Goal: Find specific page/section: Find specific page/section

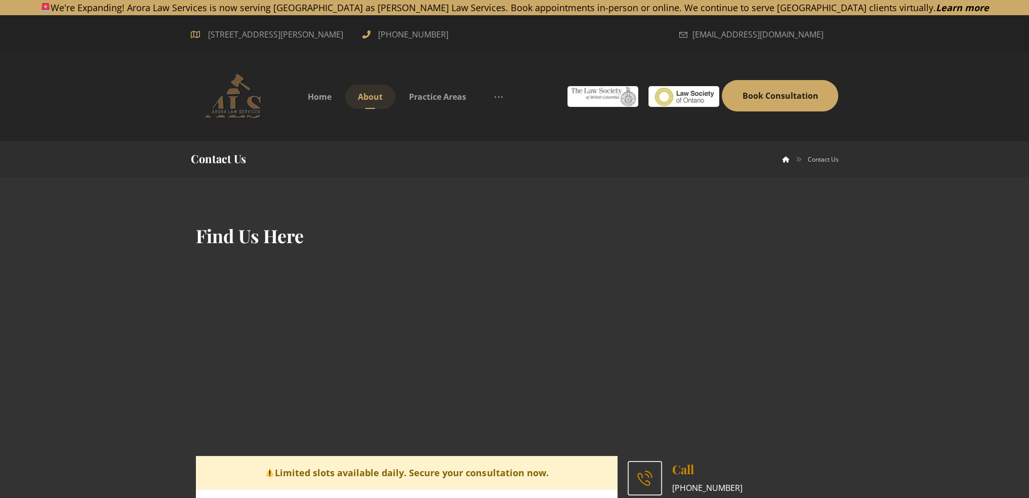
click at [367, 100] on span "About" at bounding box center [370, 96] width 25 height 11
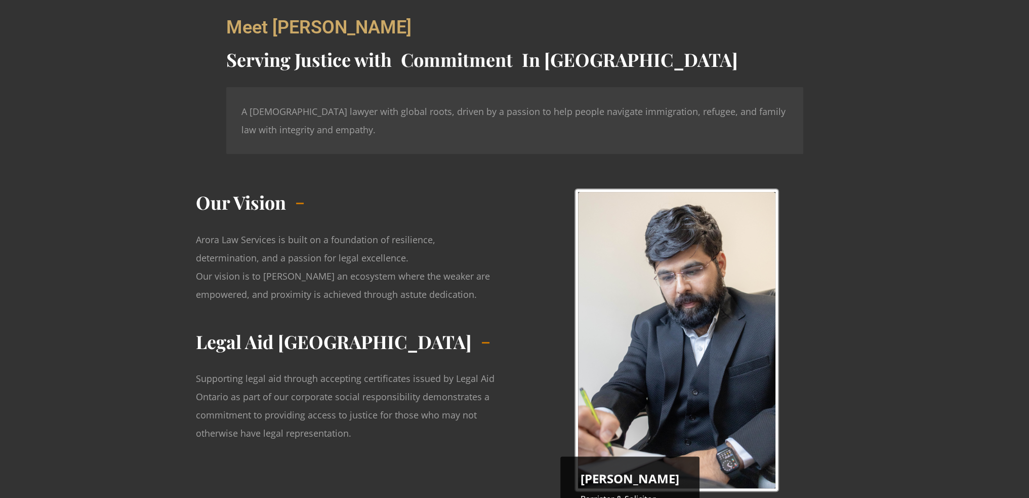
scroll to position [203, 0]
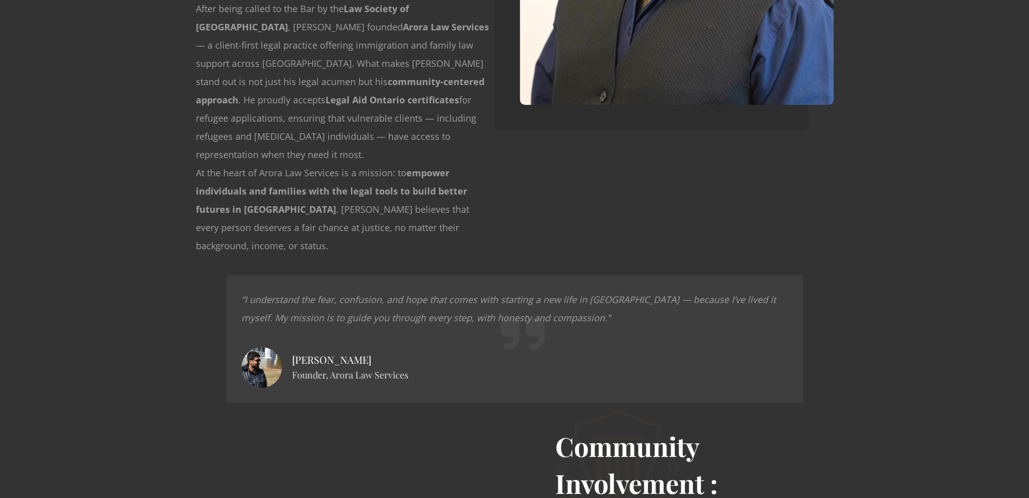
scroll to position [1468, 0]
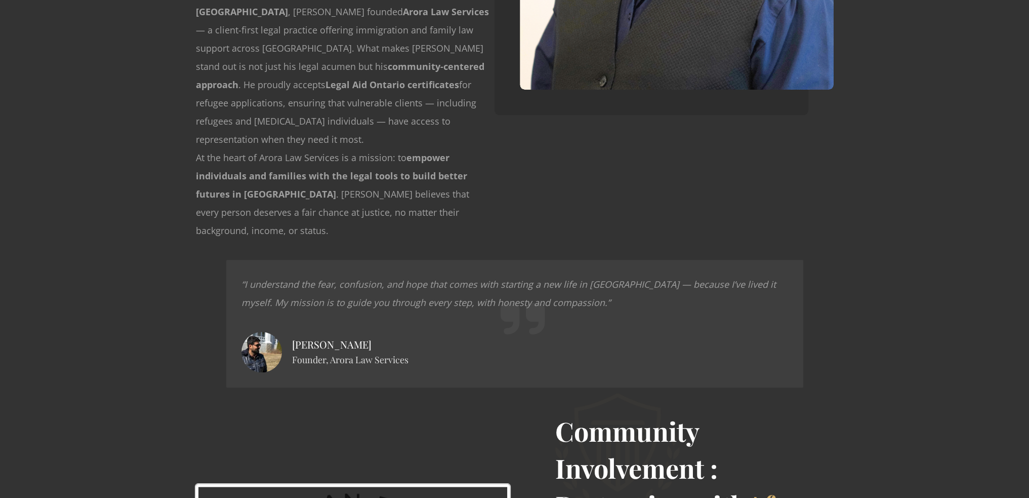
click at [921, 191] on div "Meet [PERSON_NAME] Serving Justice with Compassion Commitment In [GEOGRAPHIC_DA…" at bounding box center [514, 320] width 1029 height 3142
click at [81, 109] on div "Meet [PERSON_NAME] Serving Justice with Compassion Commitment In [GEOGRAPHIC_DA…" at bounding box center [514, 320] width 1029 height 3142
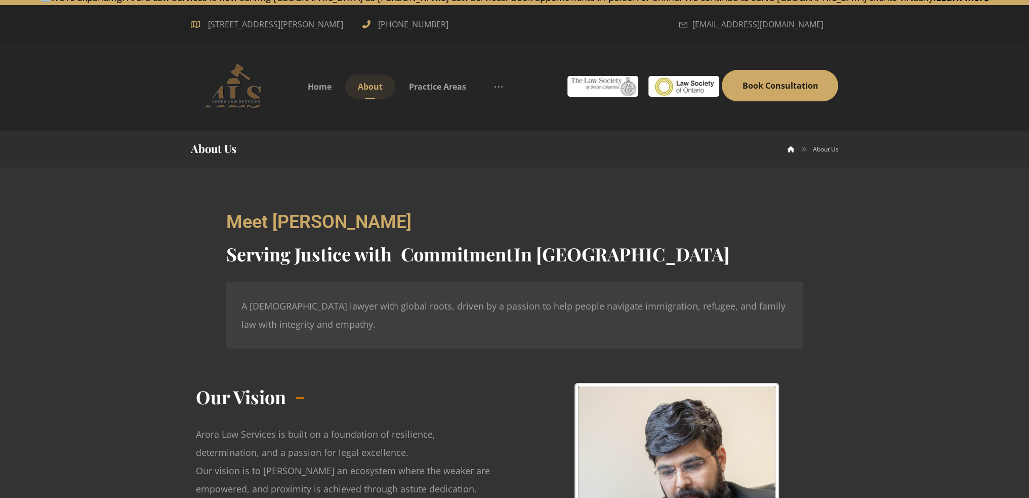
scroll to position [0, 0]
